Goal: Task Accomplishment & Management: Use online tool/utility

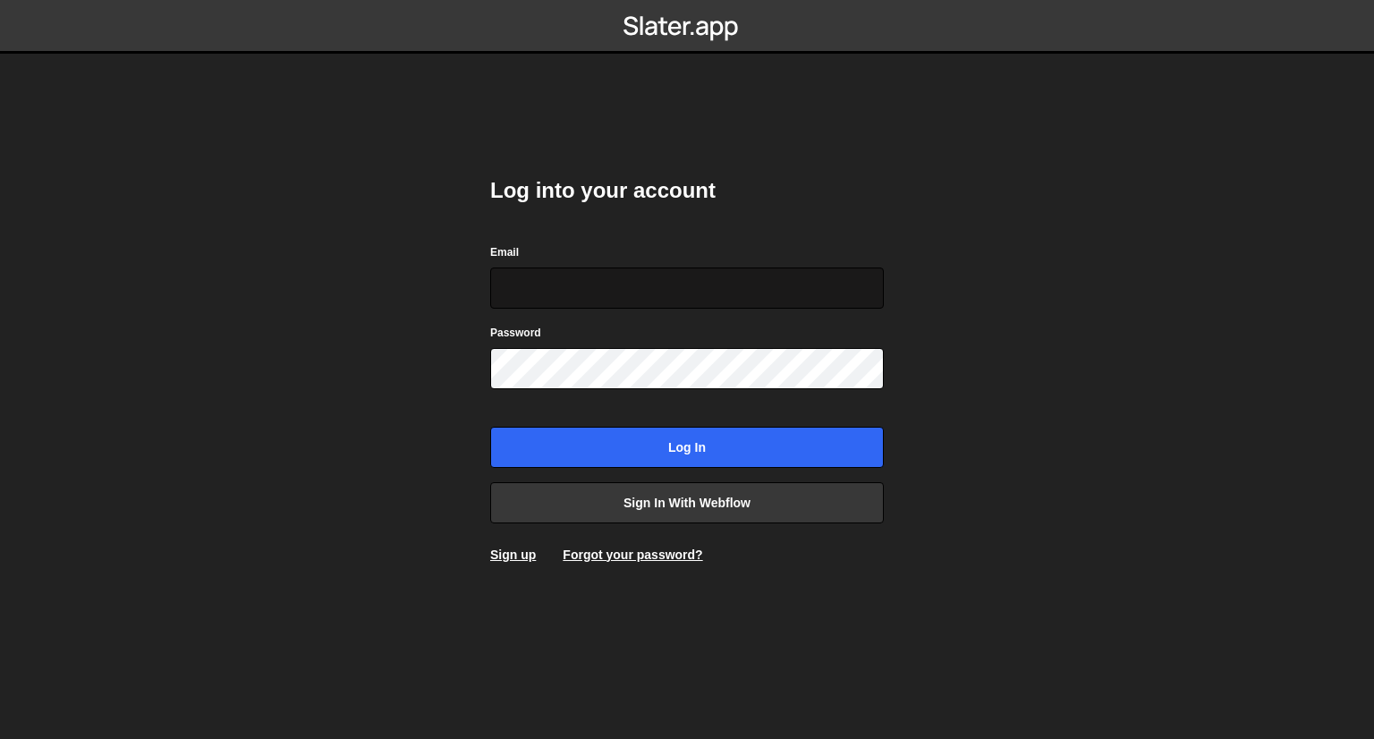
click at [654, 304] on input "Email" at bounding box center [686, 287] width 393 height 41
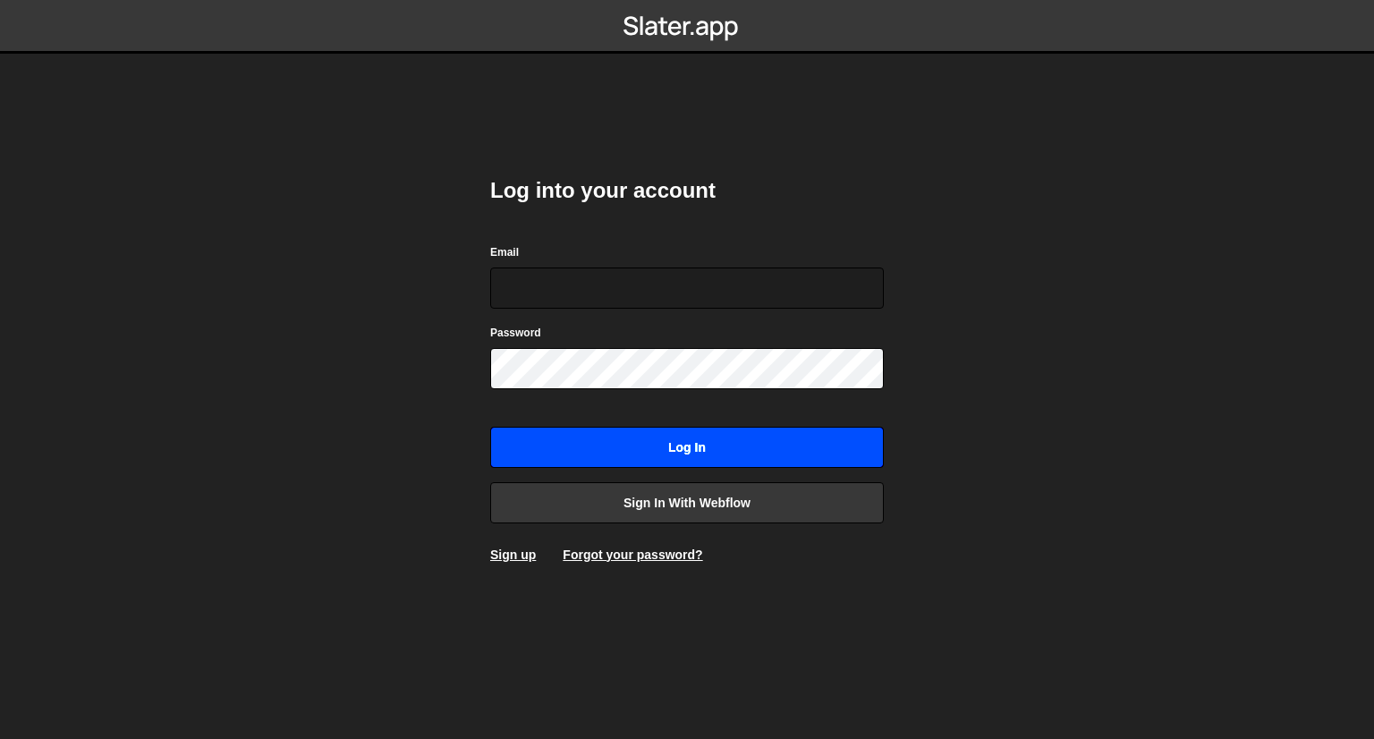
click at [639, 452] on input "Log in" at bounding box center [686, 447] width 393 height 41
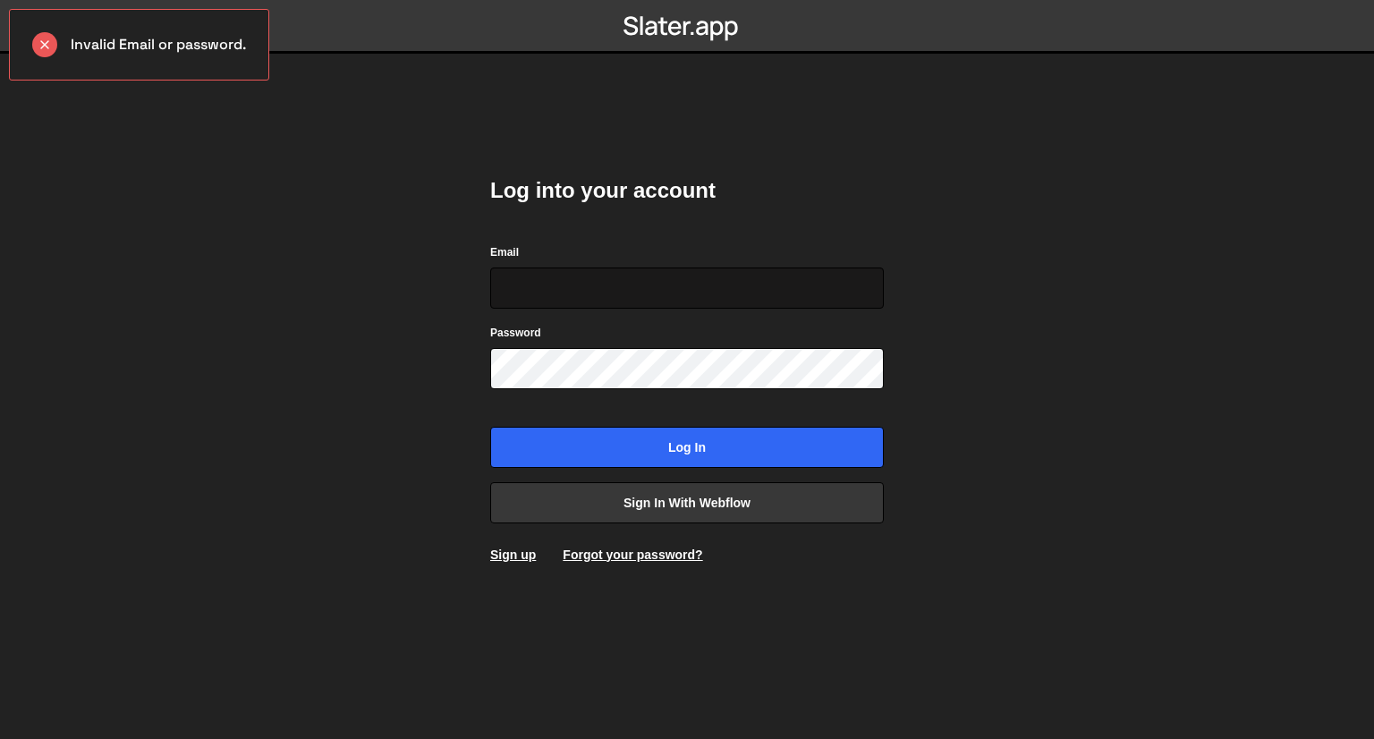
click at [527, 280] on input "Email" at bounding box center [686, 287] width 393 height 41
drag, startPoint x: 527, startPoint y: 280, endPoint x: 490, endPoint y: 278, distance: 36.7
click at [490, 278] on div "Log into your account Email Password Log in Sign in with Webflow Sign up Forgot…" at bounding box center [686, 369] width 447 height 739
click at [629, 287] on input "Email" at bounding box center [686, 287] width 393 height 41
type input "[EMAIL_ADDRESS][DOMAIN_NAME]"
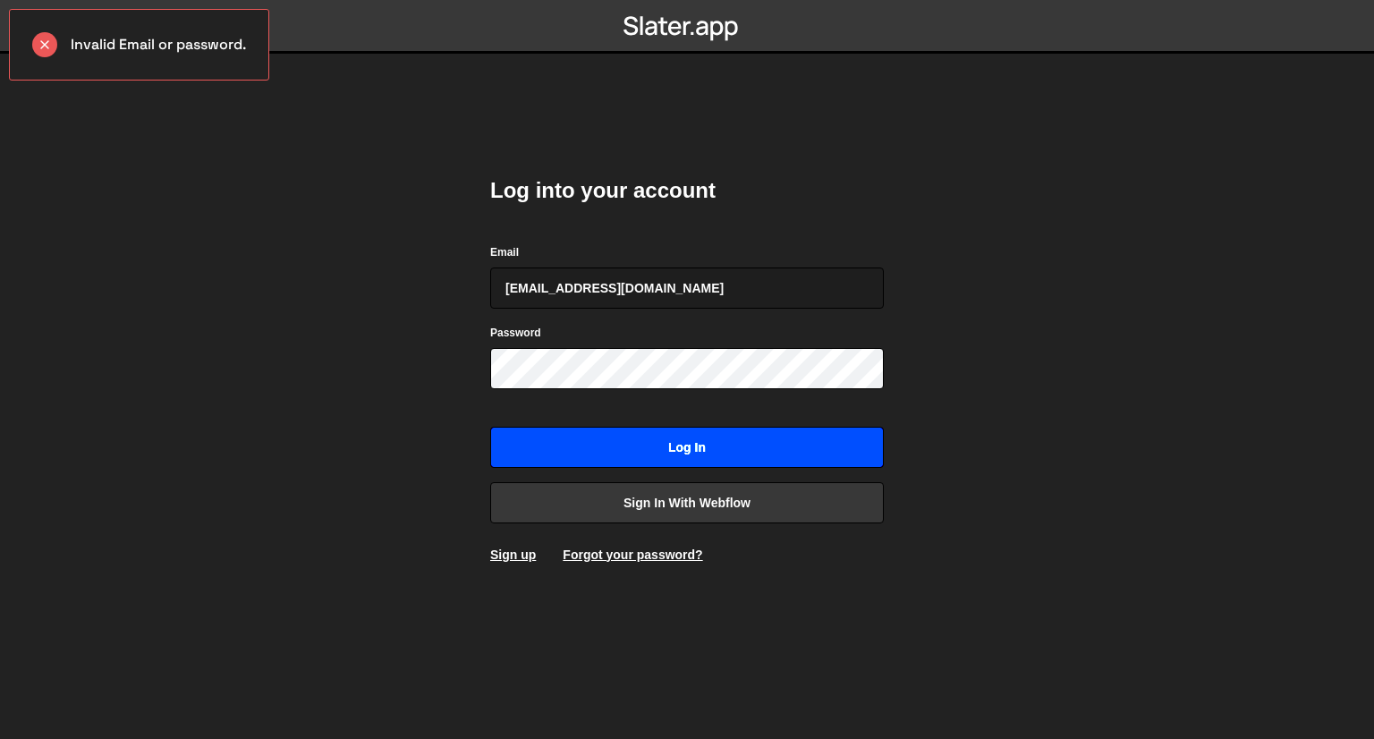
click at [630, 437] on input "Log in" at bounding box center [686, 447] width 393 height 41
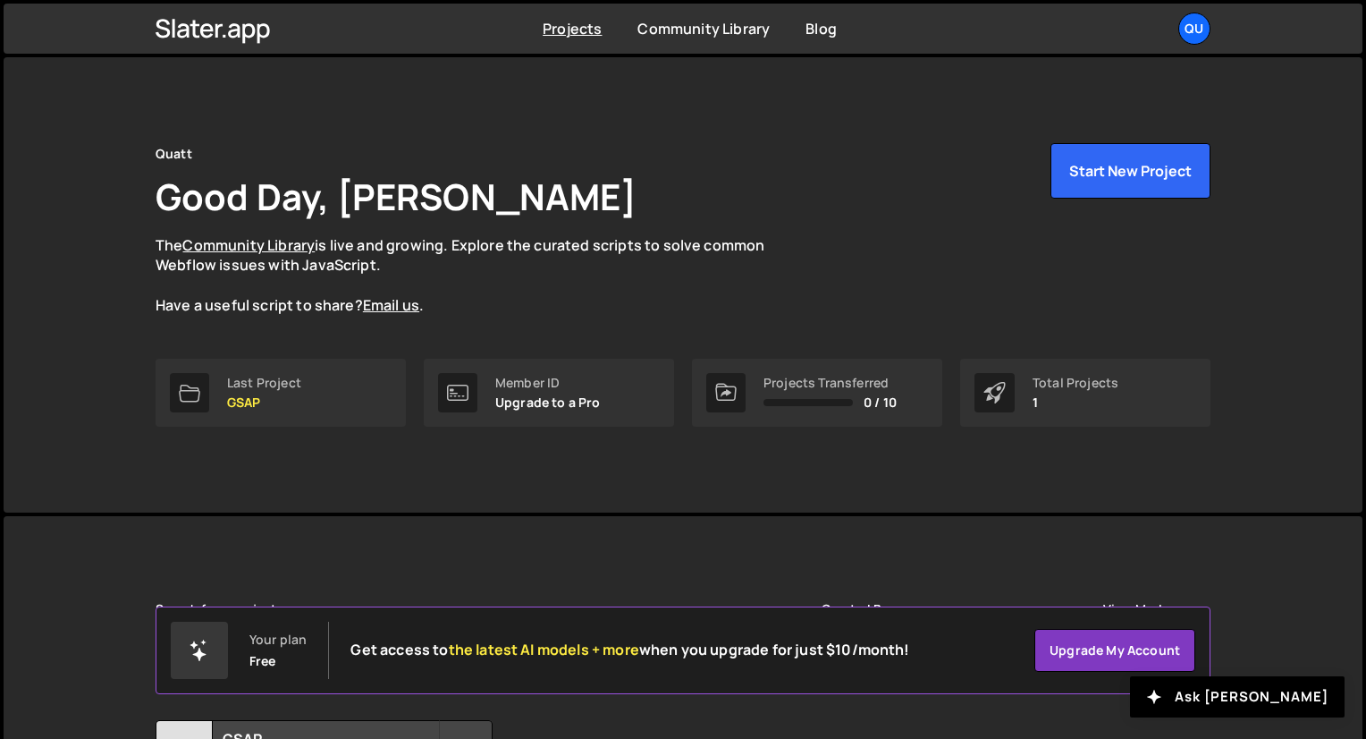
scroll to position [182, 0]
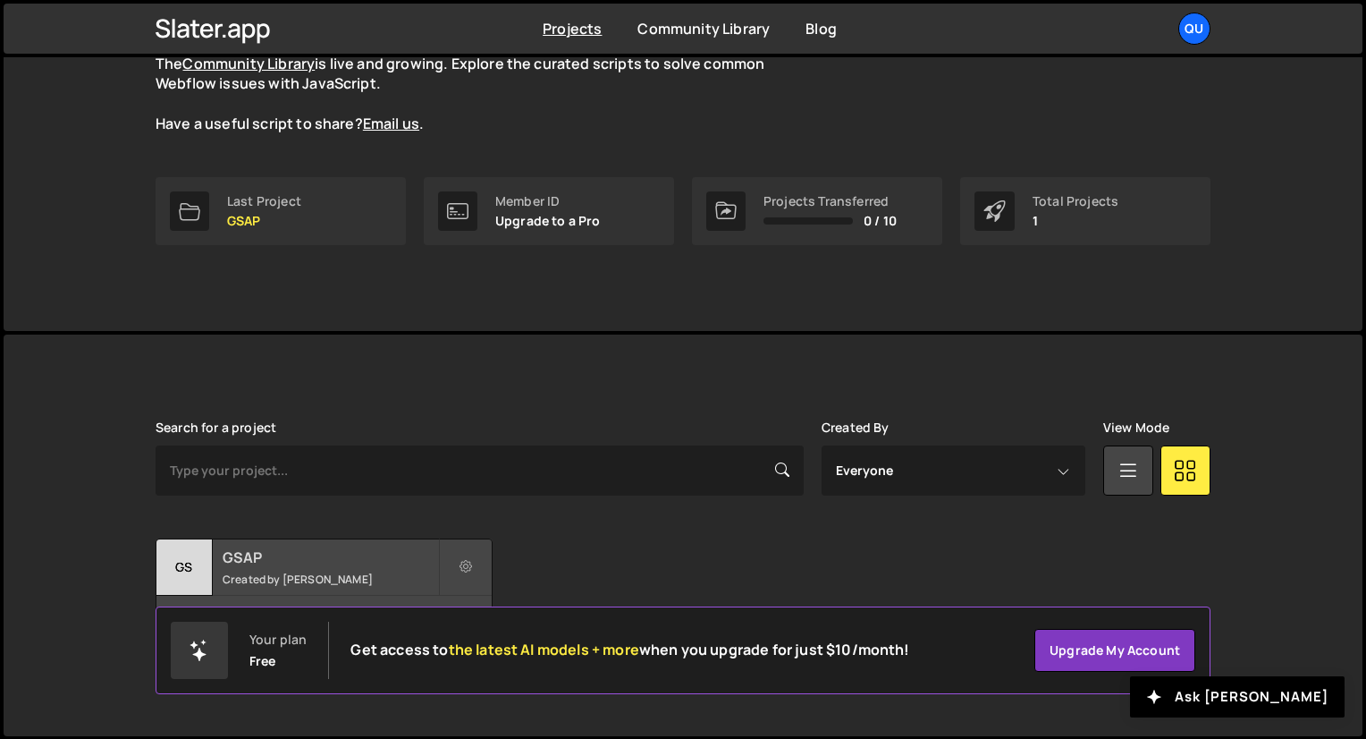
click at [319, 562] on h2 "GSAP" at bounding box center [331, 557] width 216 height 20
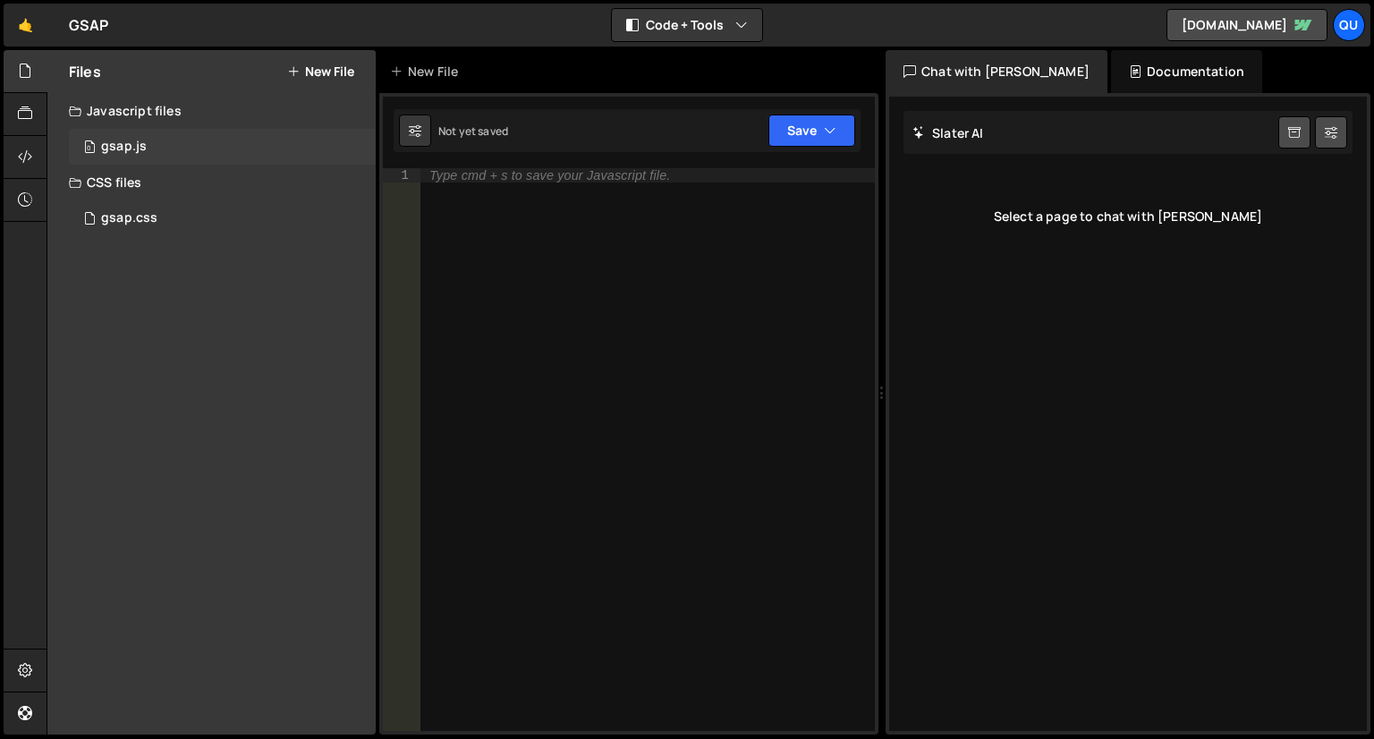
click at [131, 147] on div "gsap.js" at bounding box center [124, 147] width 46 height 16
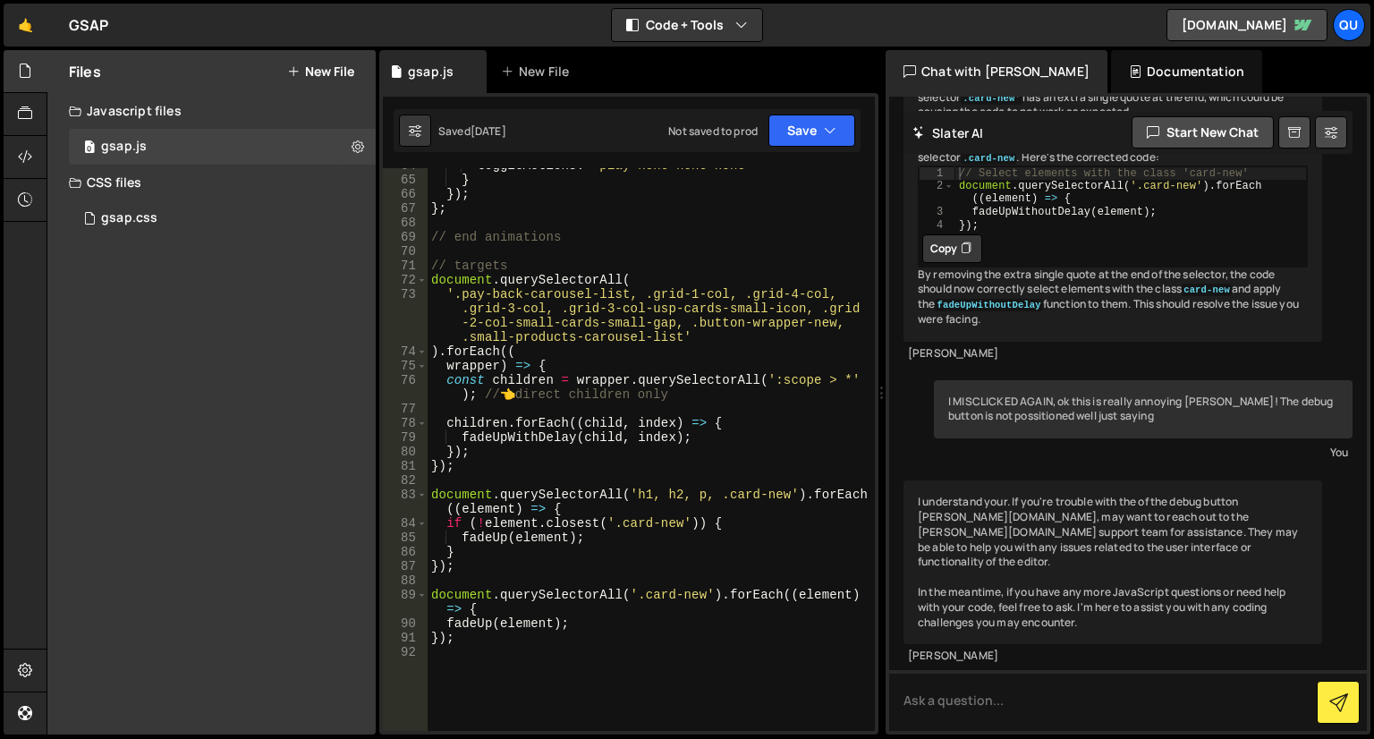
scroll to position [969, 0]
